Goal: Task Accomplishment & Management: Manage account settings

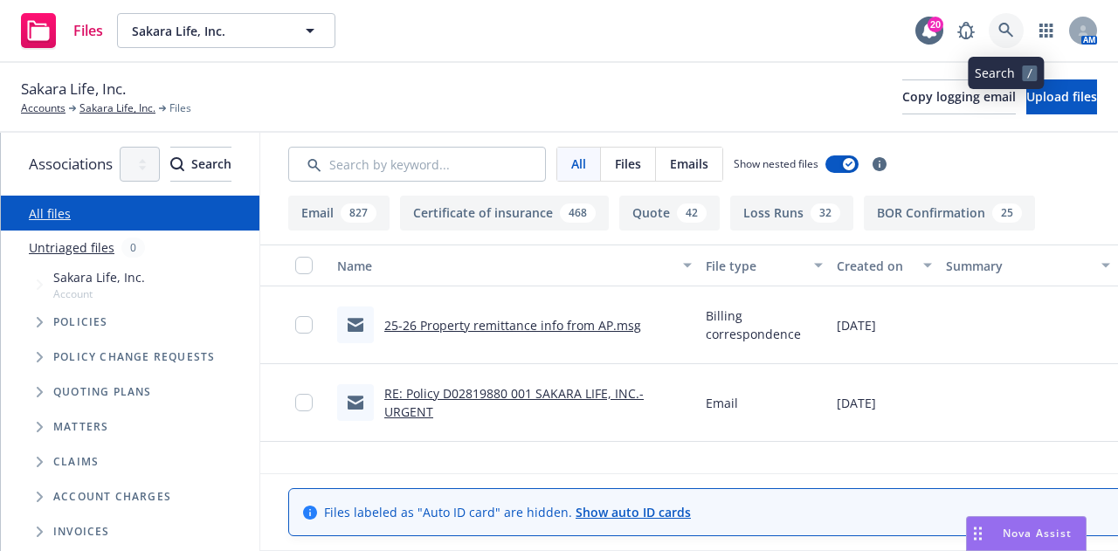
click at [1004, 36] on icon at bounding box center [1007, 31] width 16 height 16
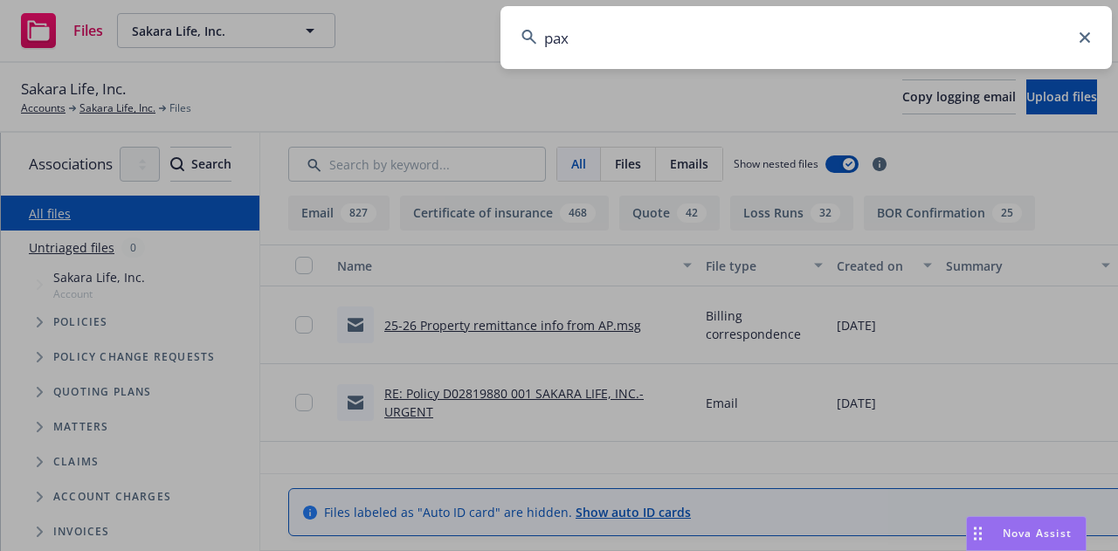
type input "pax8"
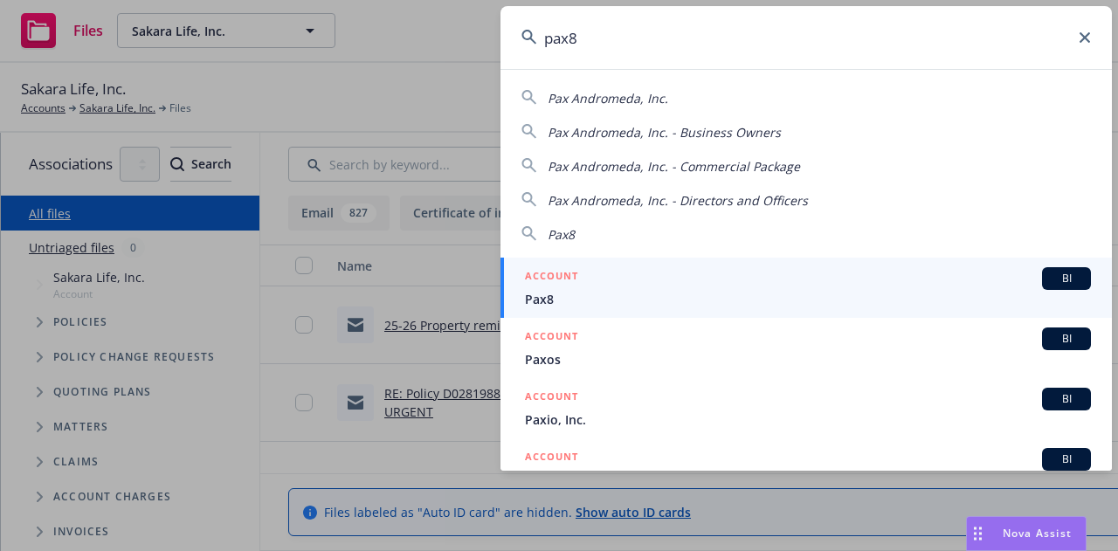
click at [847, 285] on div "ACCOUNT BI" at bounding box center [808, 278] width 566 height 23
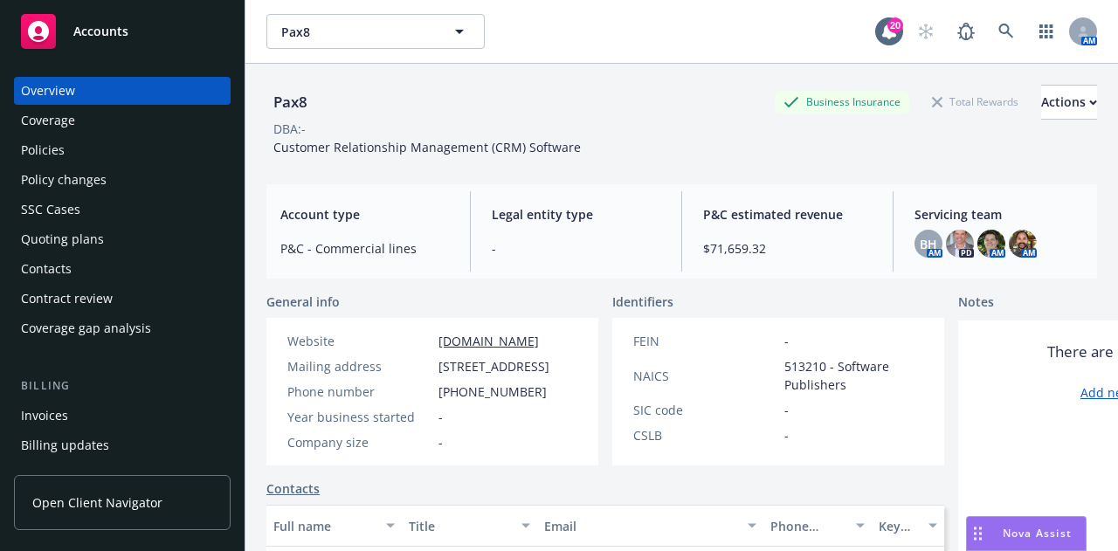
drag, startPoint x: 539, startPoint y: 402, endPoint x: 439, endPoint y: 369, distance: 105.0
click at [439, 369] on span "5500 S Quebec Street Suite 350, Greenwood Village, CO, 80111" at bounding box center [494, 366] width 111 height 18
copy span "5500 S Quebec Street Suite 350, Greenwood Village, CO, 80111"
click at [831, 378] on span "513210 - Software Publishers" at bounding box center [854, 375] width 139 height 37
click at [1041, 107] on div "Actions" at bounding box center [1069, 102] width 56 height 33
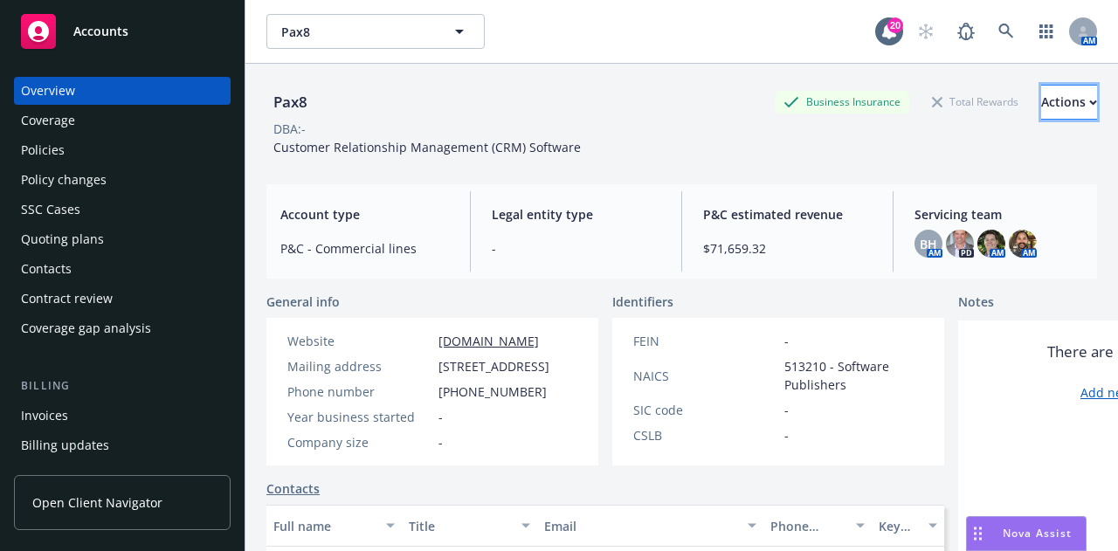
click at [1041, 107] on div "Actions" at bounding box center [1069, 102] width 56 height 33
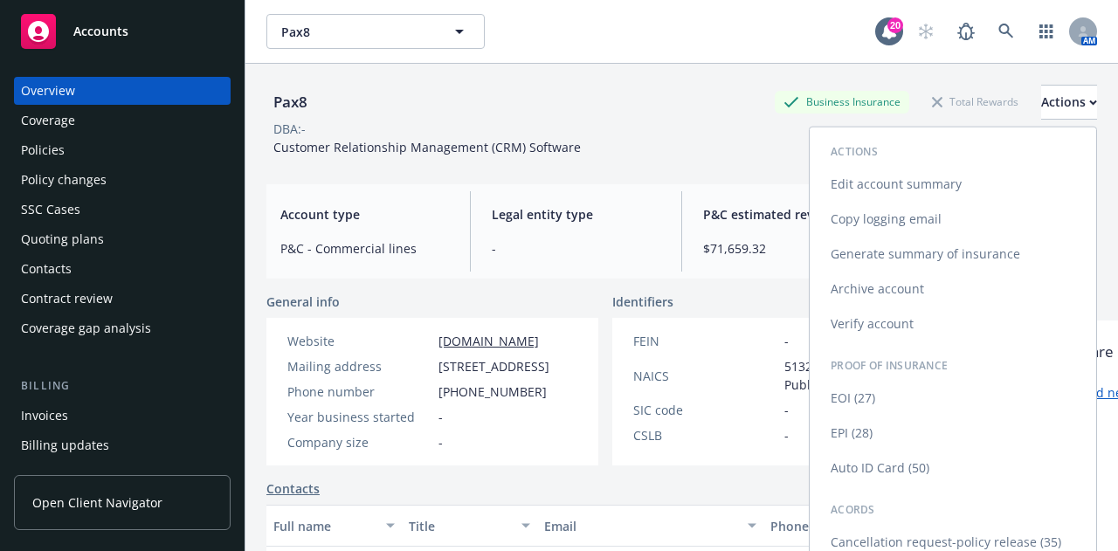
click at [958, 182] on link "Edit account summary" at bounding box center [953, 184] width 287 height 35
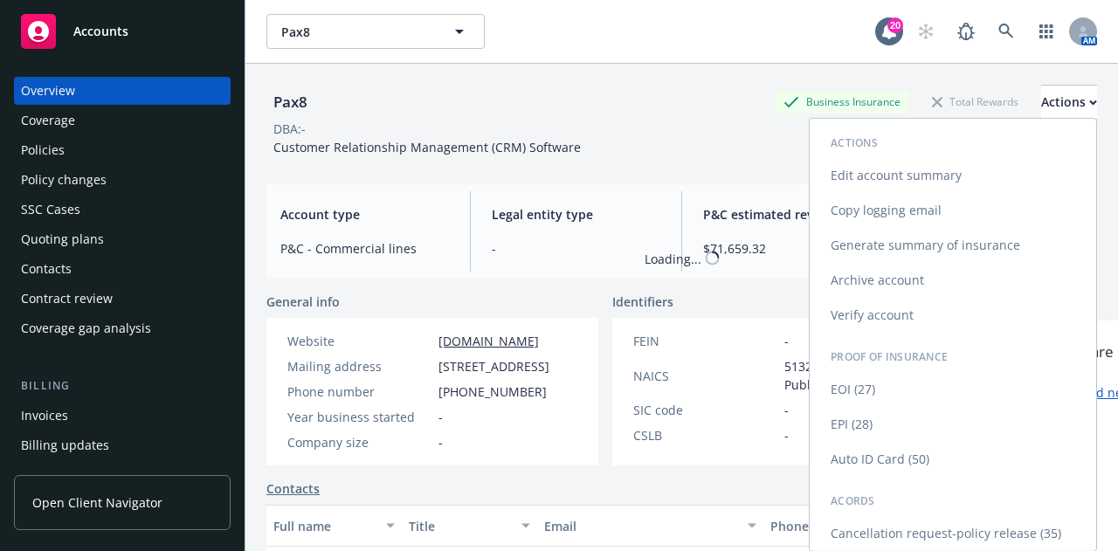
select select "US"
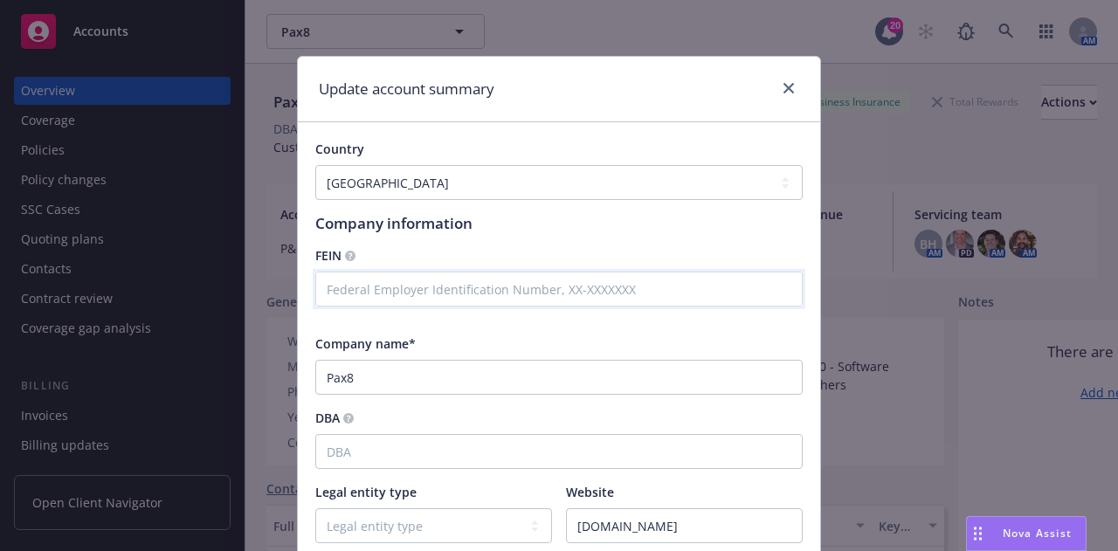
click at [547, 296] on input "text" at bounding box center [558, 289] width 487 height 35
paste input "90-0781532"
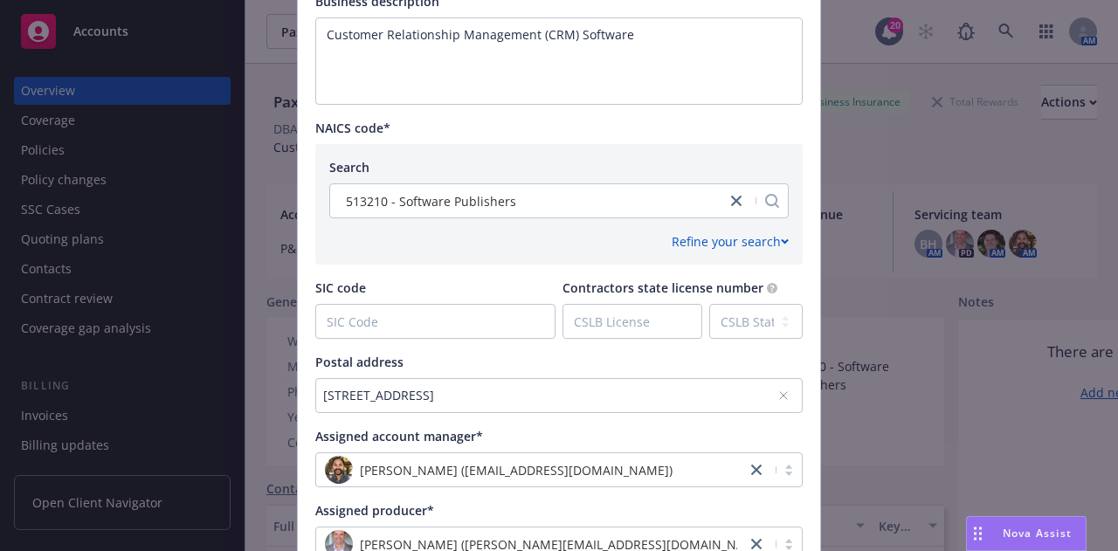
scroll to position [867, 0]
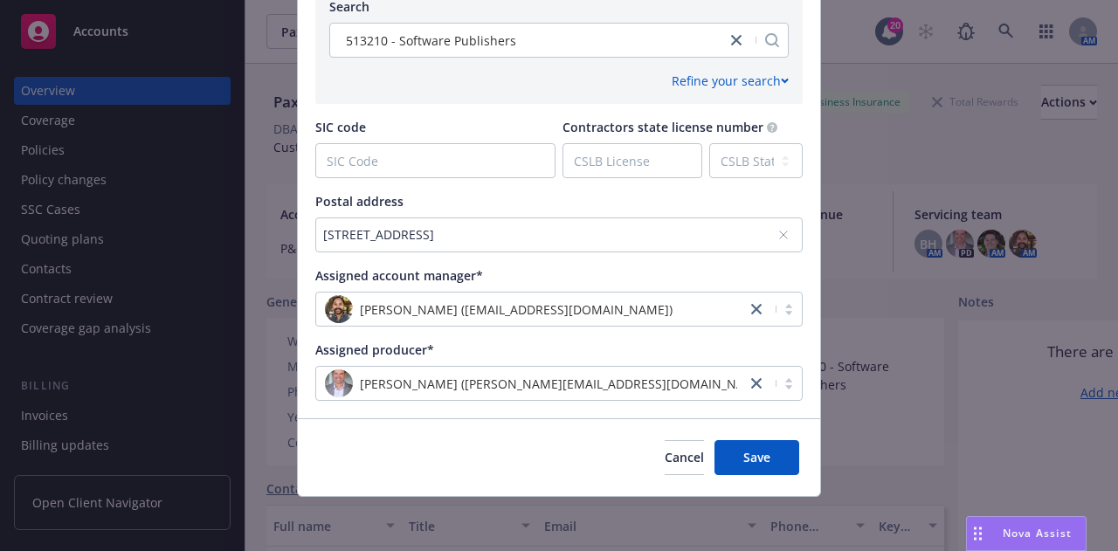
type input "90-0781532"
click at [741, 475] on div "Cancel Save" at bounding box center [559, 457] width 522 height 78
click at [750, 466] on button "Save" at bounding box center [757, 457] width 85 height 35
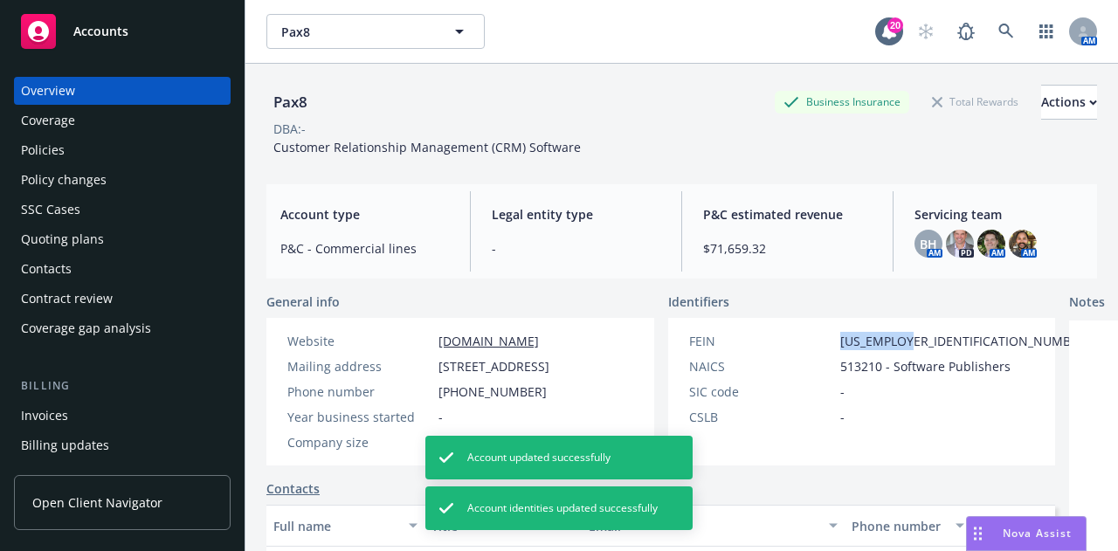
drag, startPoint x: 851, startPoint y: 335, endPoint x: 784, endPoint y: 340, distance: 67.5
click at [840, 340] on span "90-0781532" at bounding box center [965, 341] width 250 height 18
copy span "90-0781532"
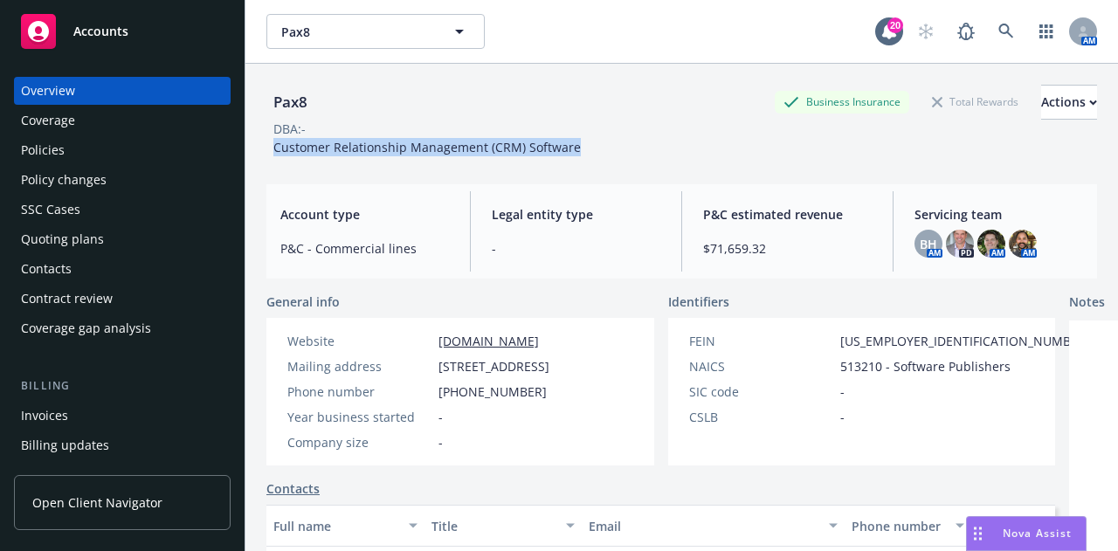
drag, startPoint x: 573, startPoint y: 142, endPoint x: 271, endPoint y: 153, distance: 302.5
click at [271, 154] on div "Customer Relationship Management (CRM) Software" at bounding box center [427, 147] width 322 height 18
copy span "Customer Relationship Management (CRM) Software"
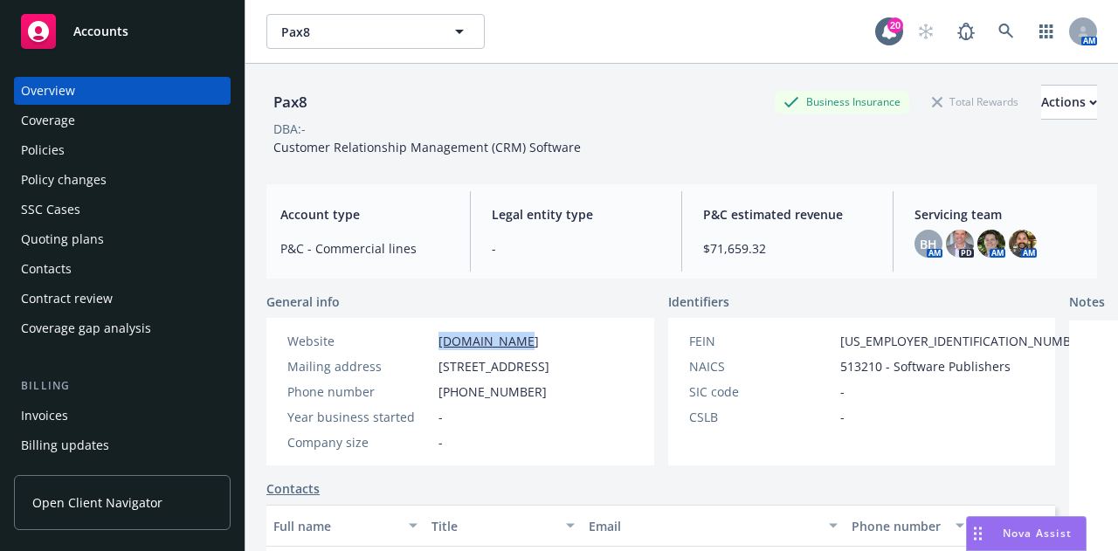
drag, startPoint x: 534, startPoint y: 342, endPoint x: 439, endPoint y: 349, distance: 95.4
click at [439, 349] on div "Website www.pax8.com" at bounding box center [418, 341] width 276 height 18
click at [145, 146] on div "Policies" at bounding box center [122, 150] width 203 height 28
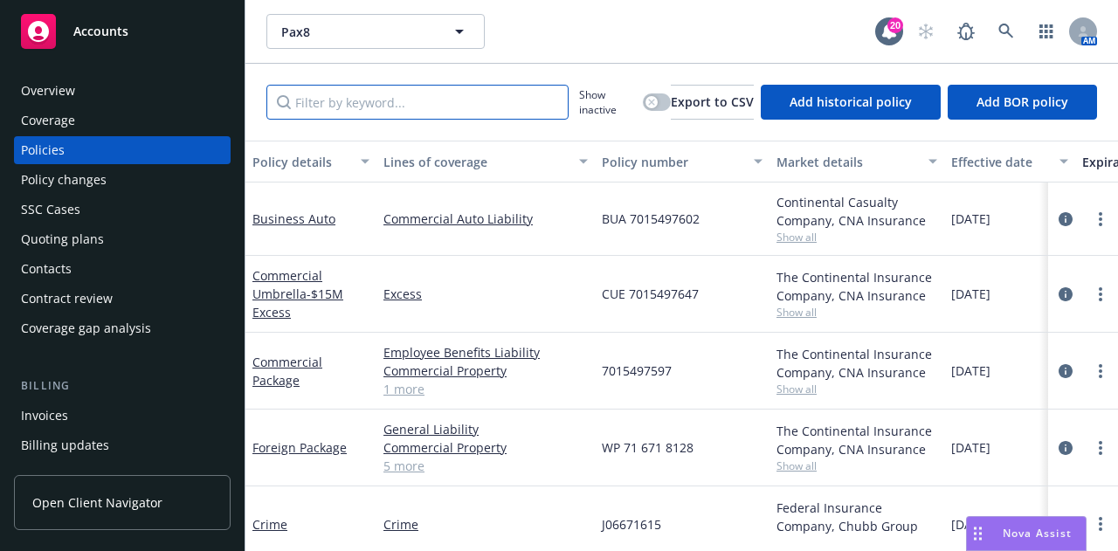
click at [398, 99] on input "Filter by keyword..." at bounding box center [417, 102] width 302 height 35
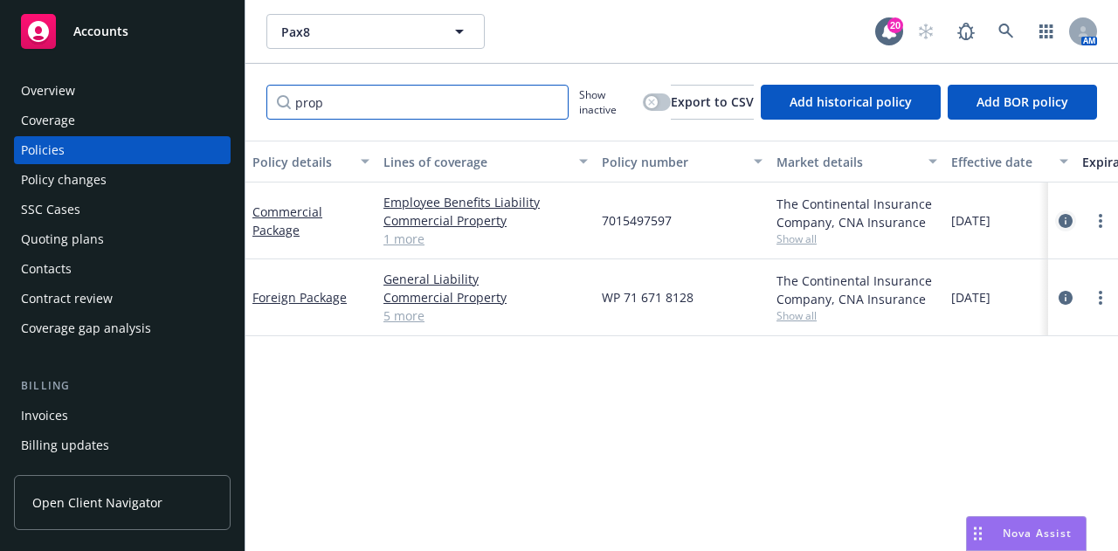
type input "prop"
click at [1061, 216] on icon "circleInformation" at bounding box center [1066, 221] width 14 height 14
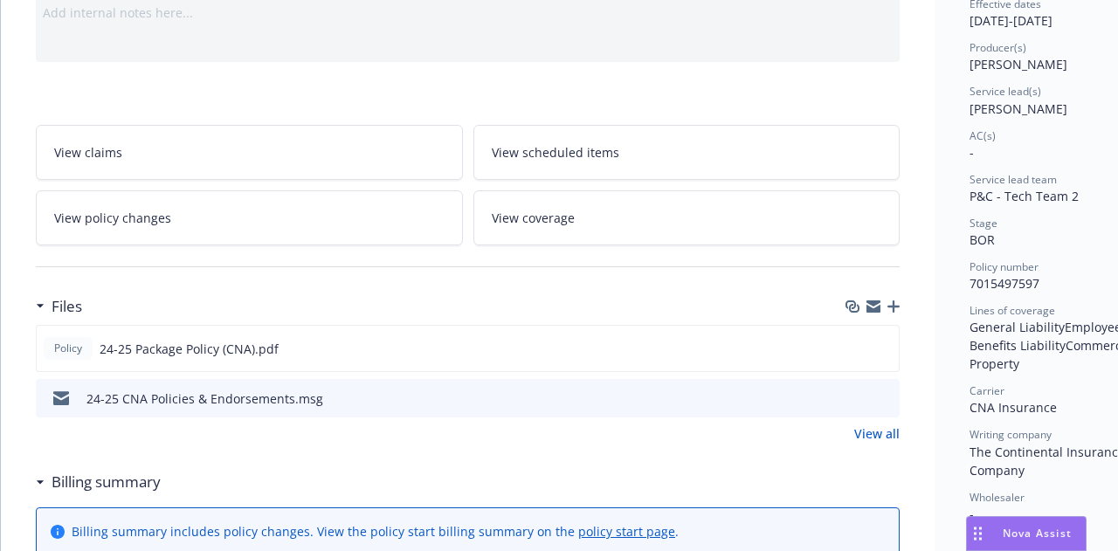
scroll to position [191, 0]
click at [892, 345] on button "preview file" at bounding box center [882, 347] width 19 height 16
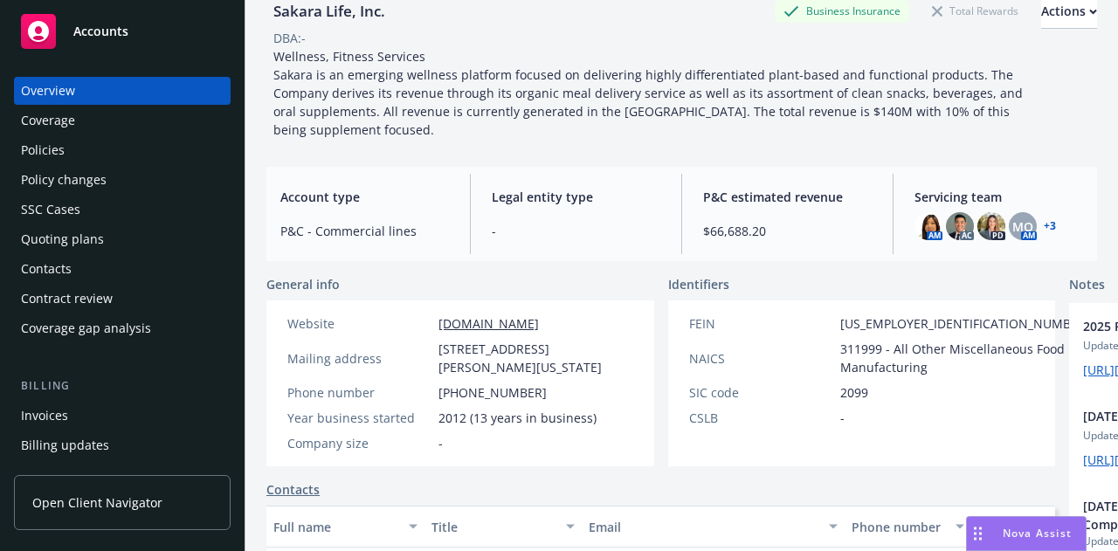
scroll to position [92, 0]
